Goal: Find specific page/section: Find specific page/section

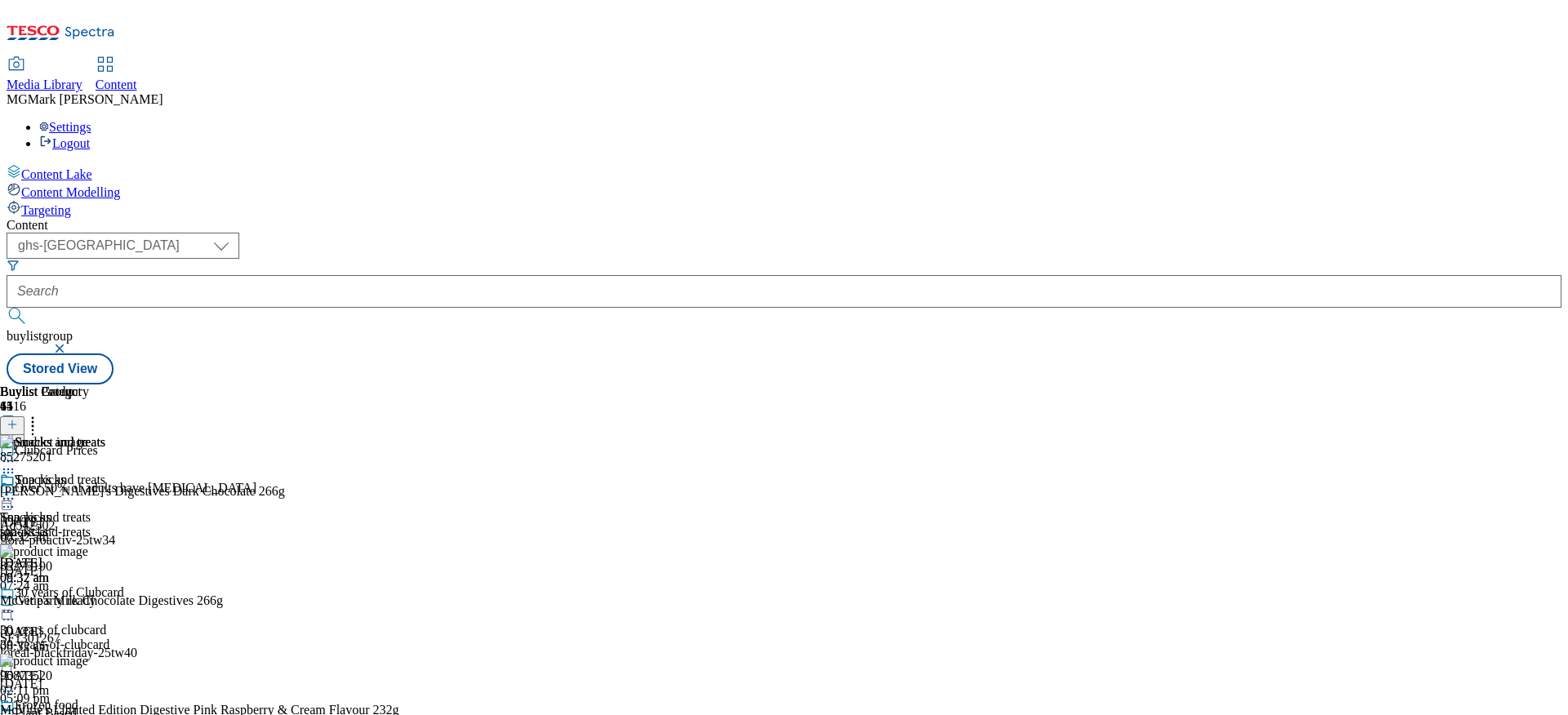
select select "ghs-[GEOGRAPHIC_DATA]"
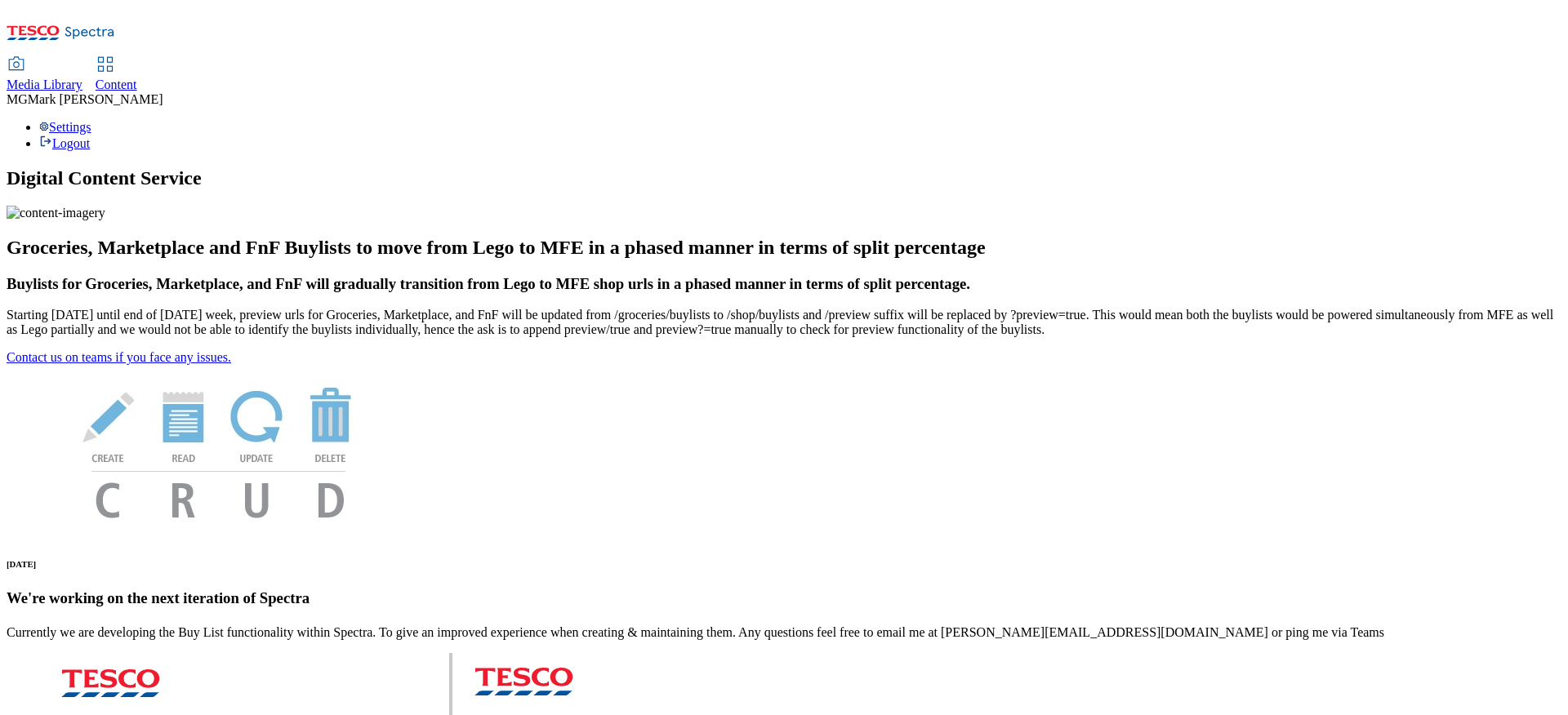
click at [82, 58] on link "Media Library" at bounding box center [45, 75] width 76 height 34
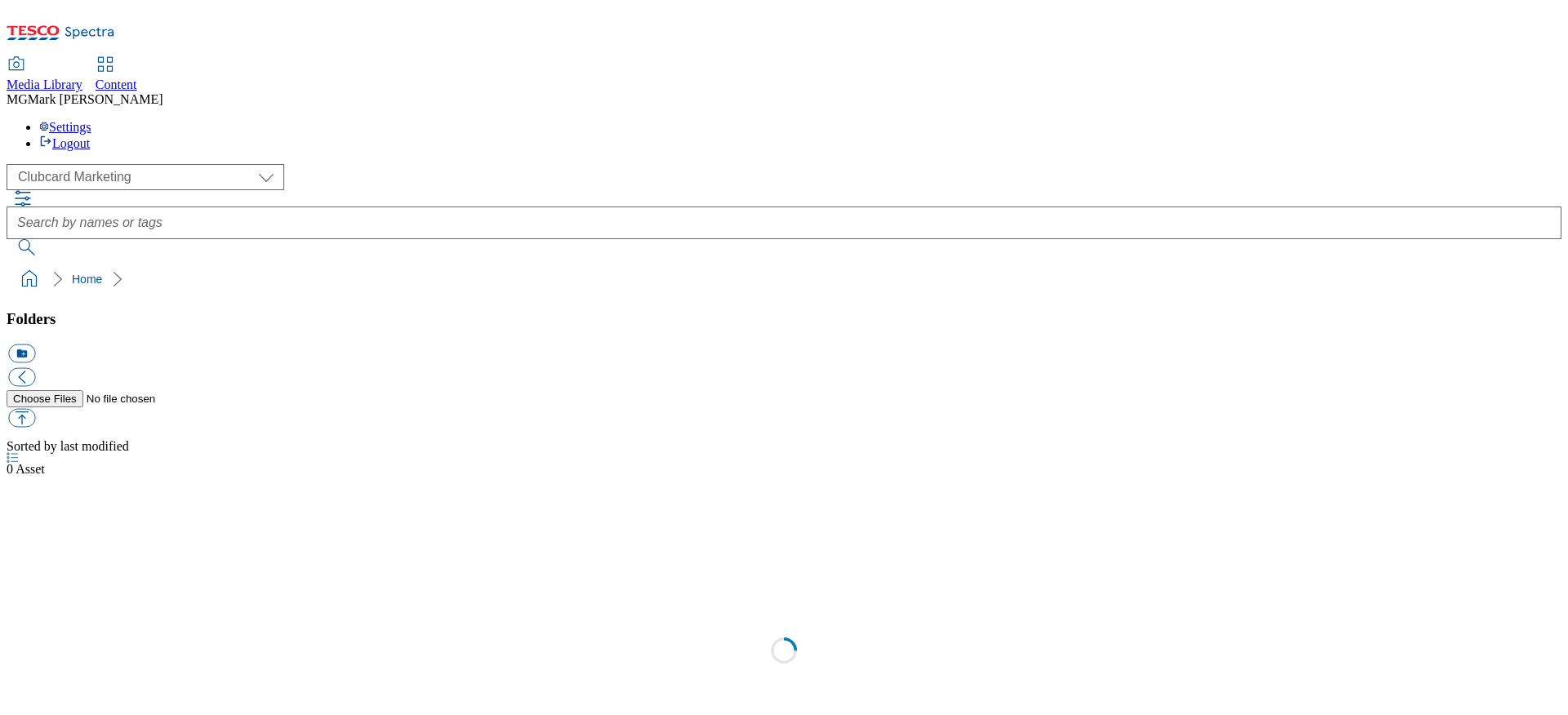
scroll to position [1, 0]
click at [126, 164] on div "( optional ) Clubcard Marketing Dotcom UK FnF Stores GHS Marketing UK GHS Produ…" at bounding box center [784, 177] width 1555 height 27
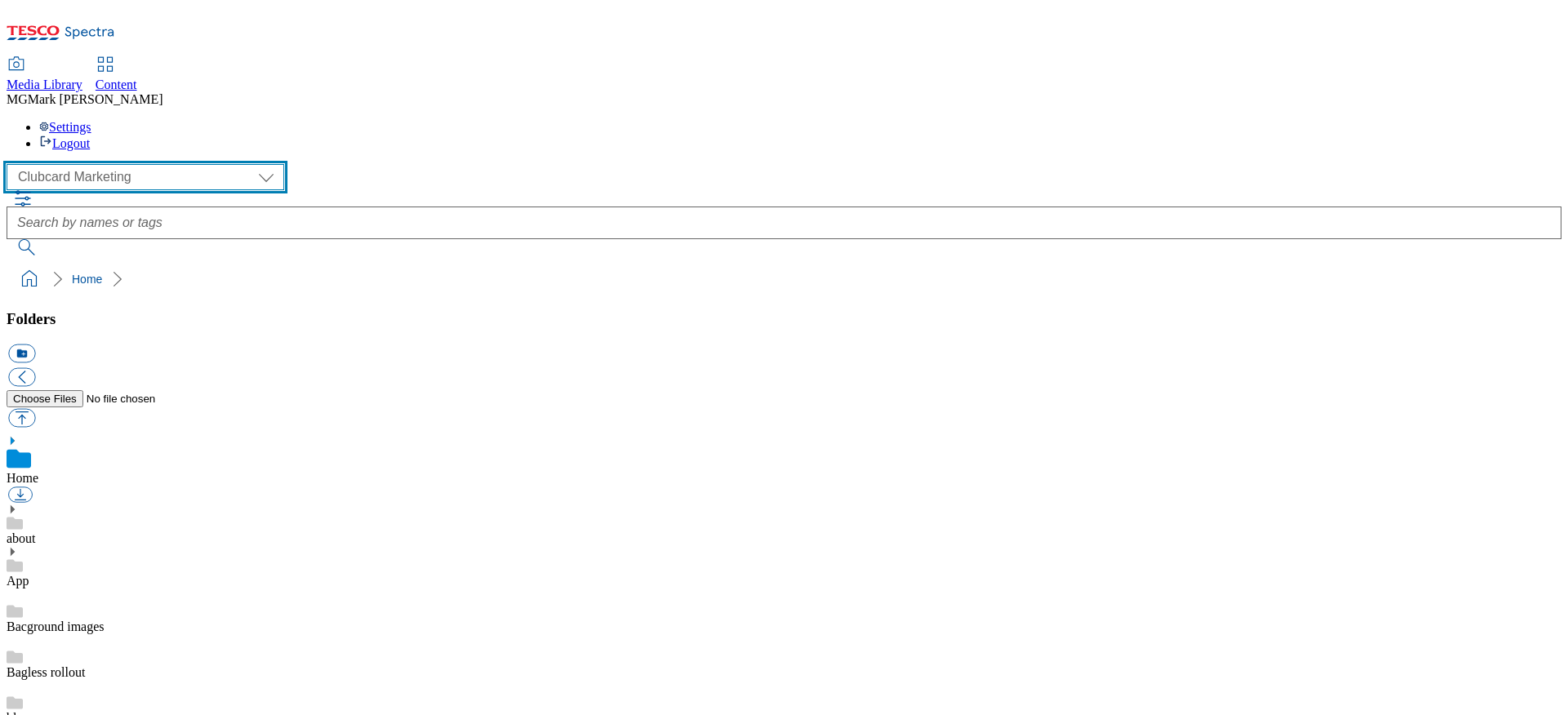
click at [124, 164] on select "Clubcard Marketing Dotcom UK FnF Stores GHS Marketing [GEOGRAPHIC_DATA] GHS Pro…" at bounding box center [146, 177] width 278 height 27
select select "flare-ghs-mktg"
click at [11, 164] on select "Clubcard Marketing Dotcom UK FnF Stores GHS Marketing [GEOGRAPHIC_DATA] GHS Pro…" at bounding box center [146, 177] width 278 height 27
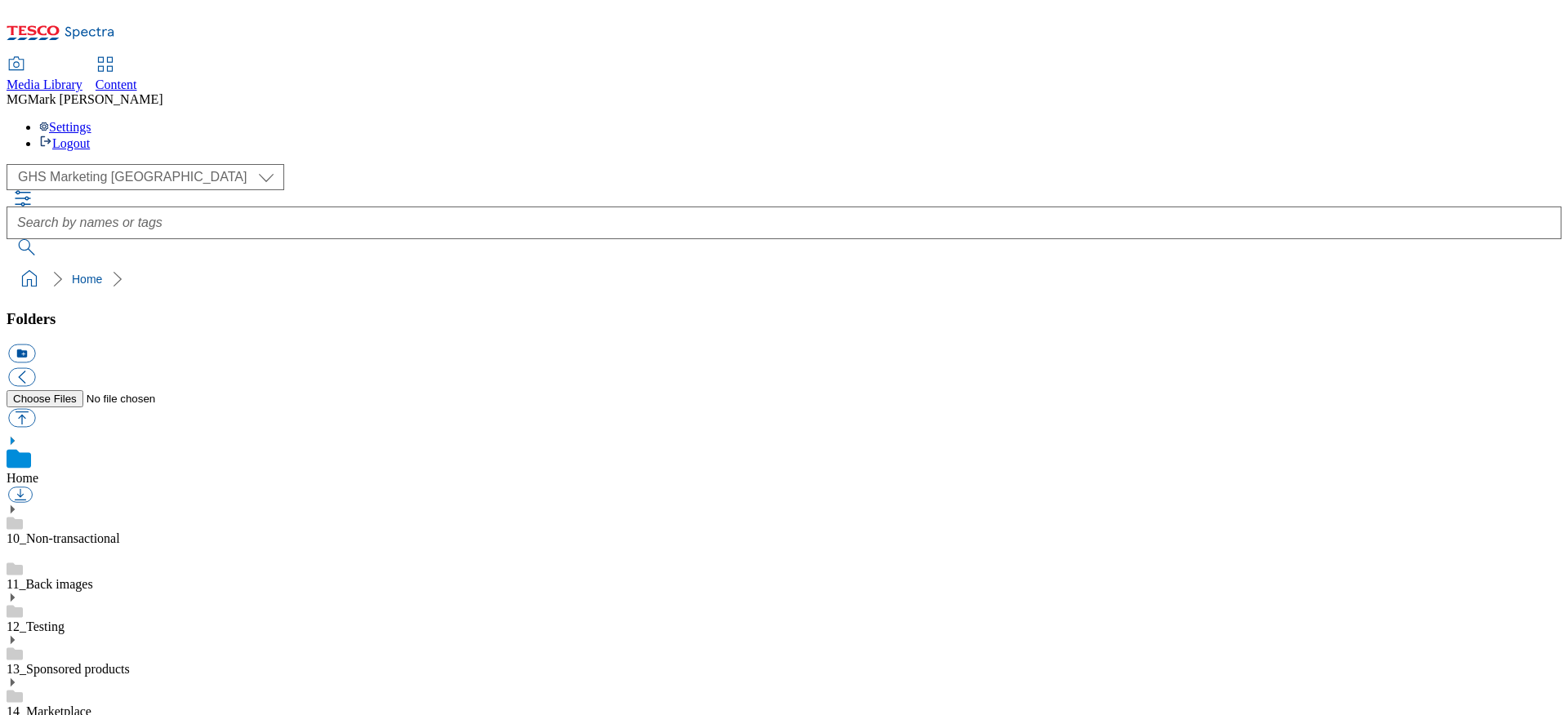
scroll to position [933, 0]
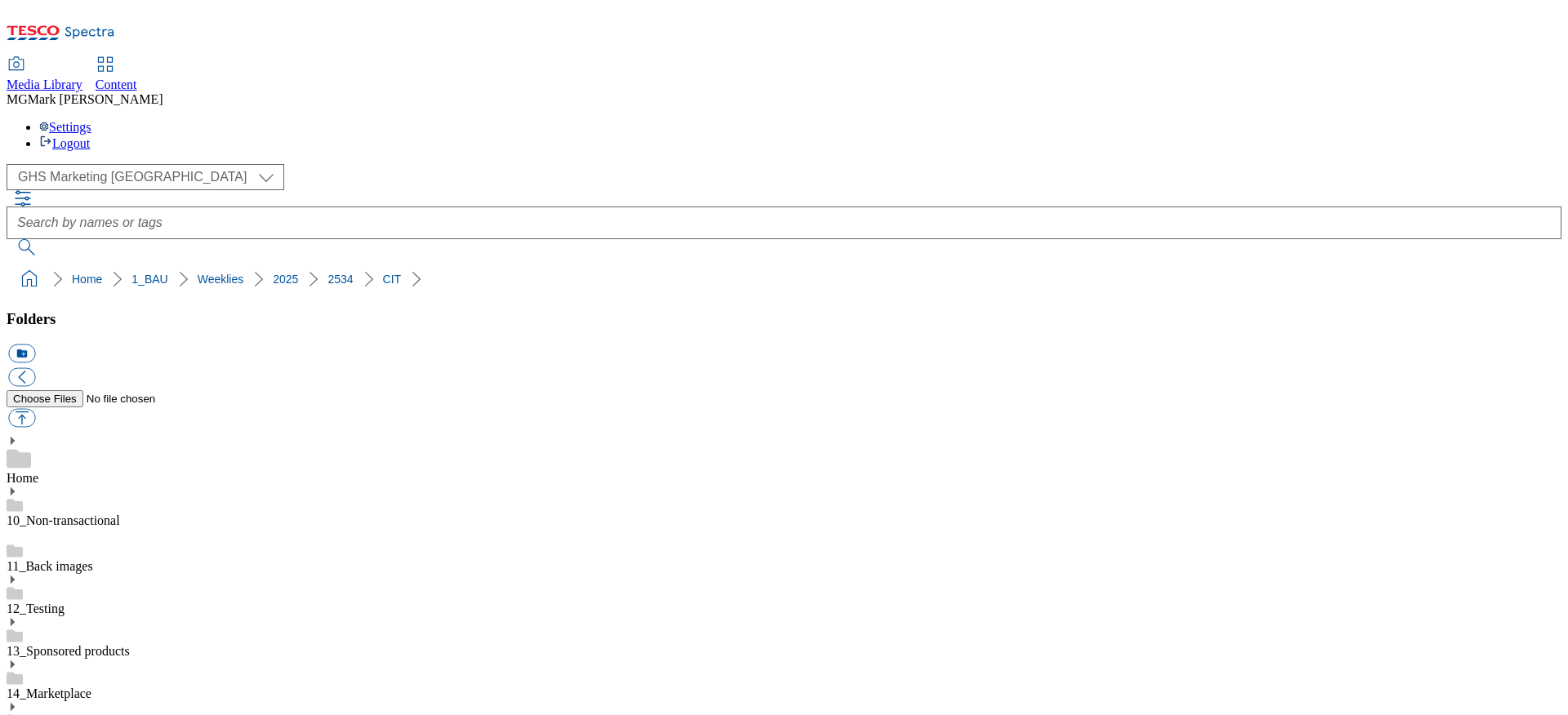
scroll to position [1575, 0]
